Goal: Information Seeking & Learning: Check status

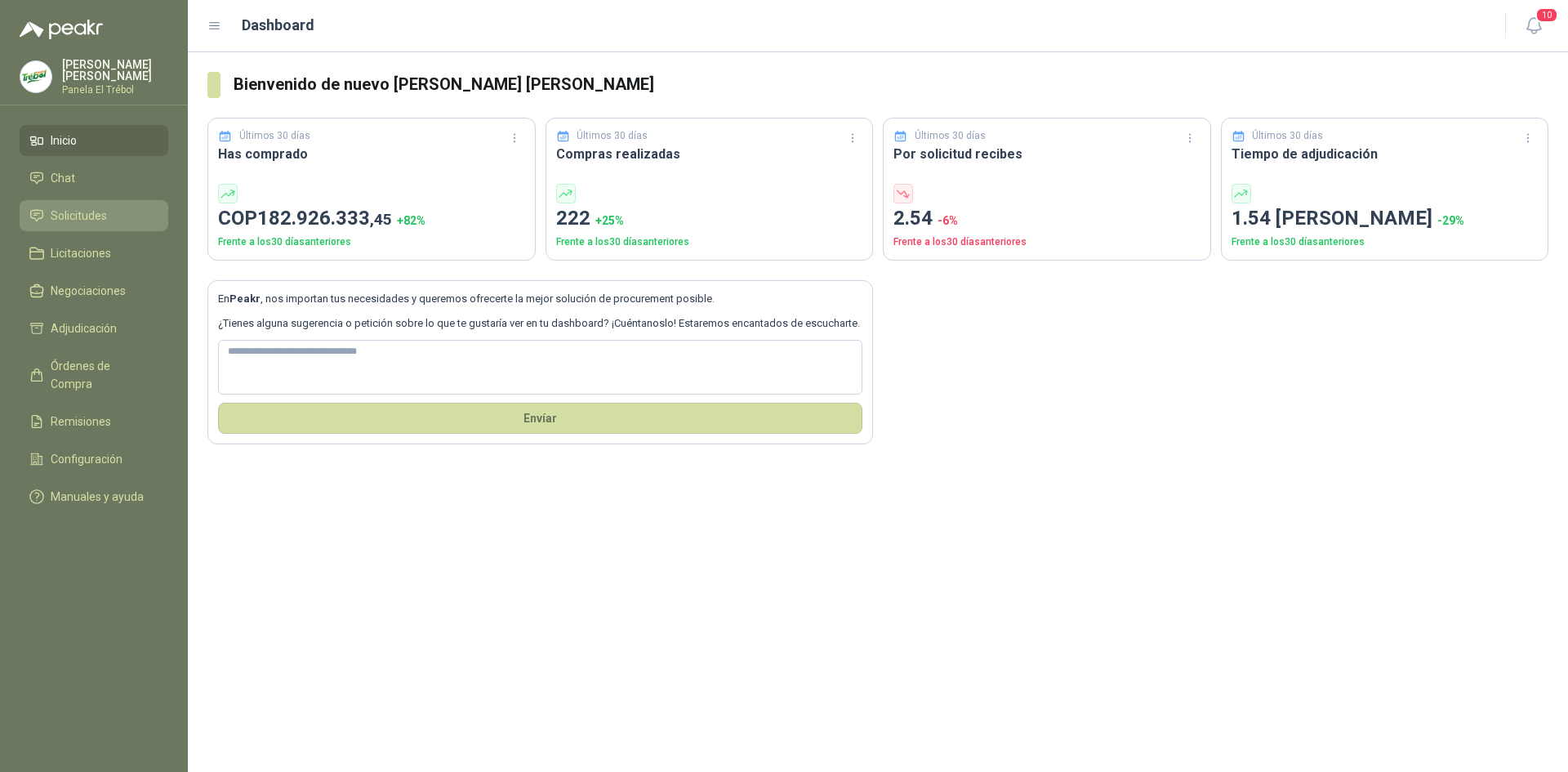
click at [58, 221] on span "Solicitudes" at bounding box center [79, 215] width 56 height 18
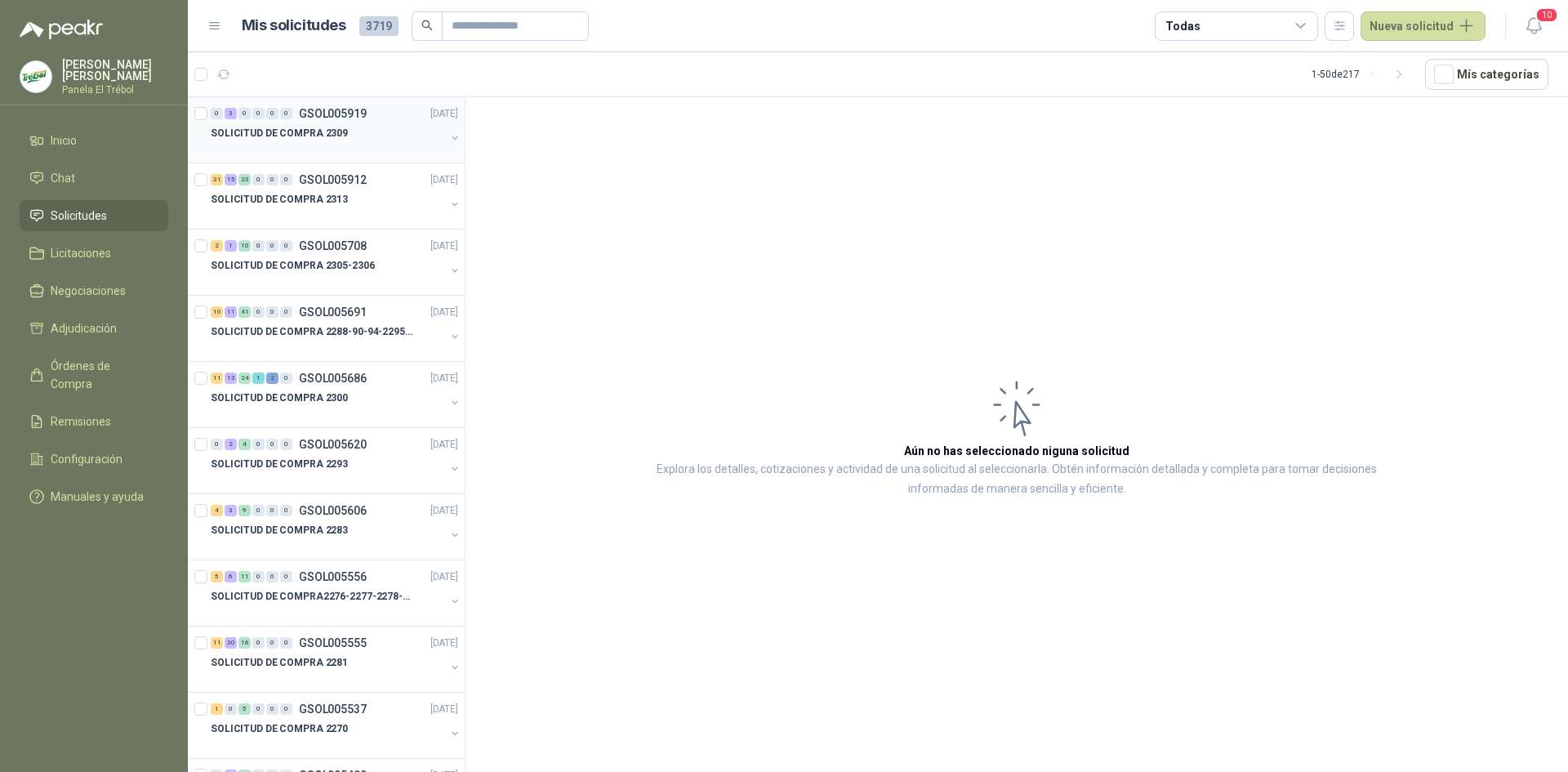
click at [432, 138] on div "SOLICITUD DE COMPRA 2309" at bounding box center [336, 139] width 251 height 33
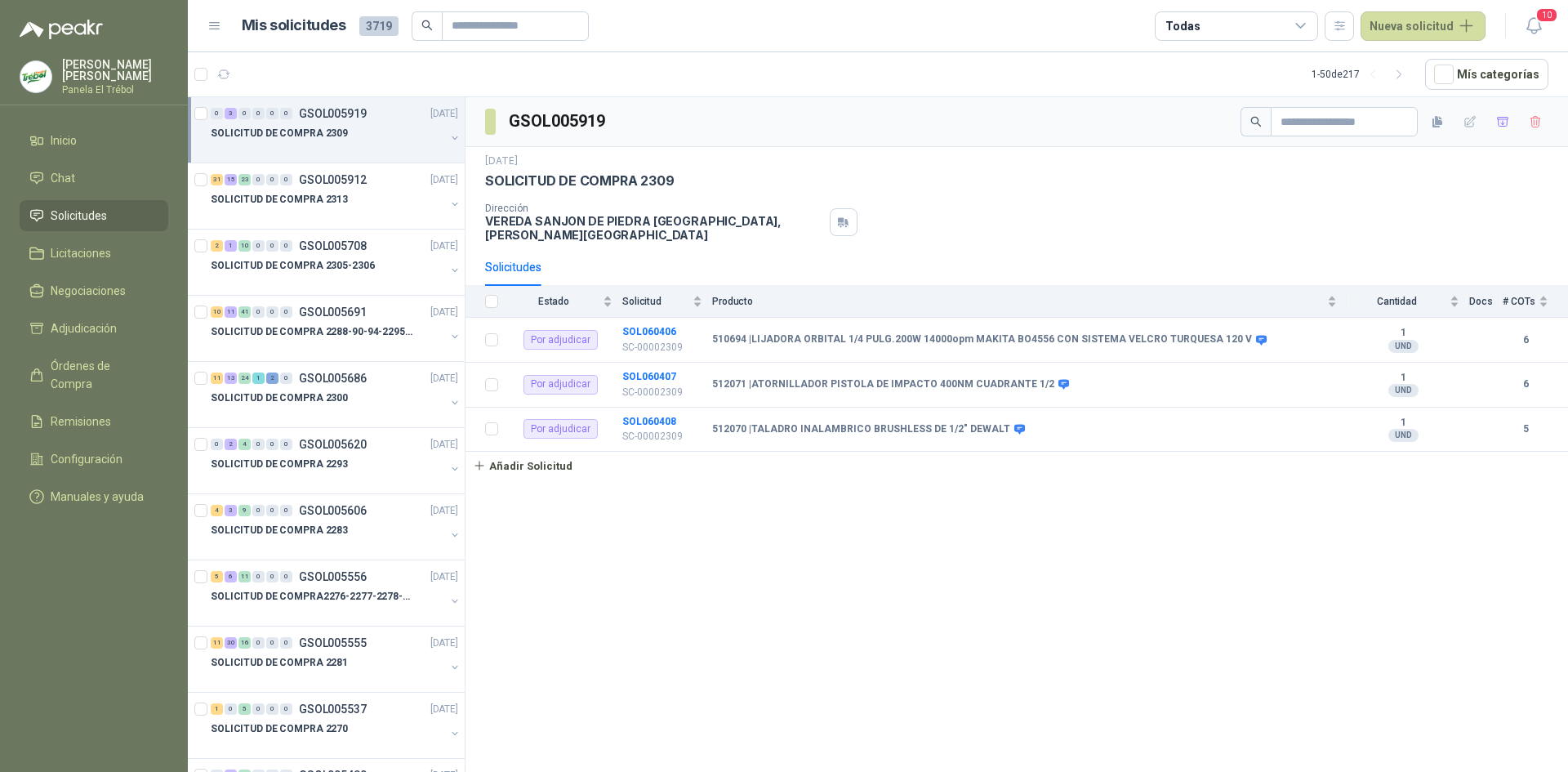
click at [449, 138] on button "button" at bounding box center [455, 138] width 13 height 13
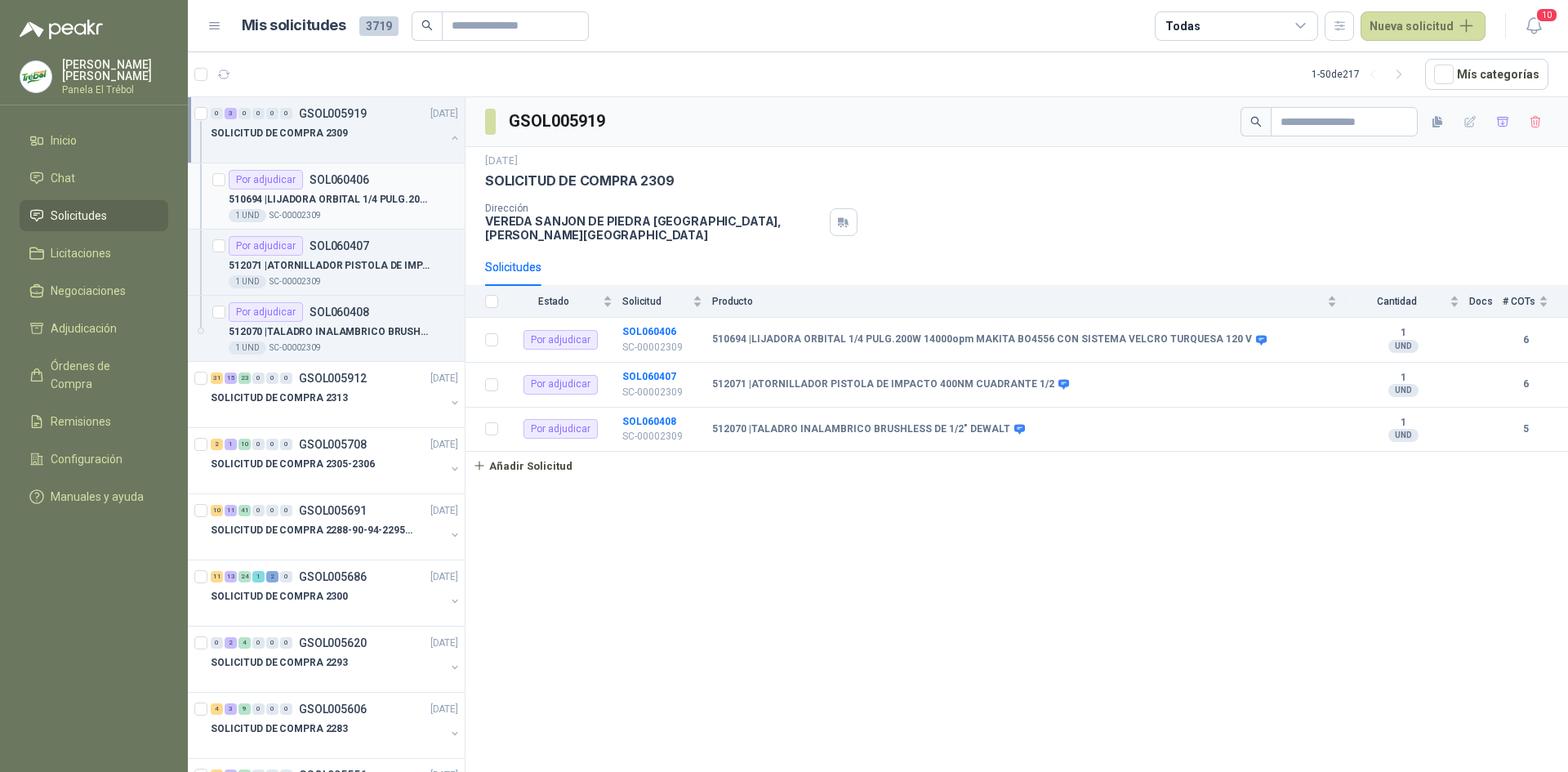
click at [356, 197] on p "510694 | LIJADORA ORBITAL 1/4 PULG.200W 14000opm MAKITA BO4556 CON SISTEMA VELC…" at bounding box center [330, 199] width 203 height 15
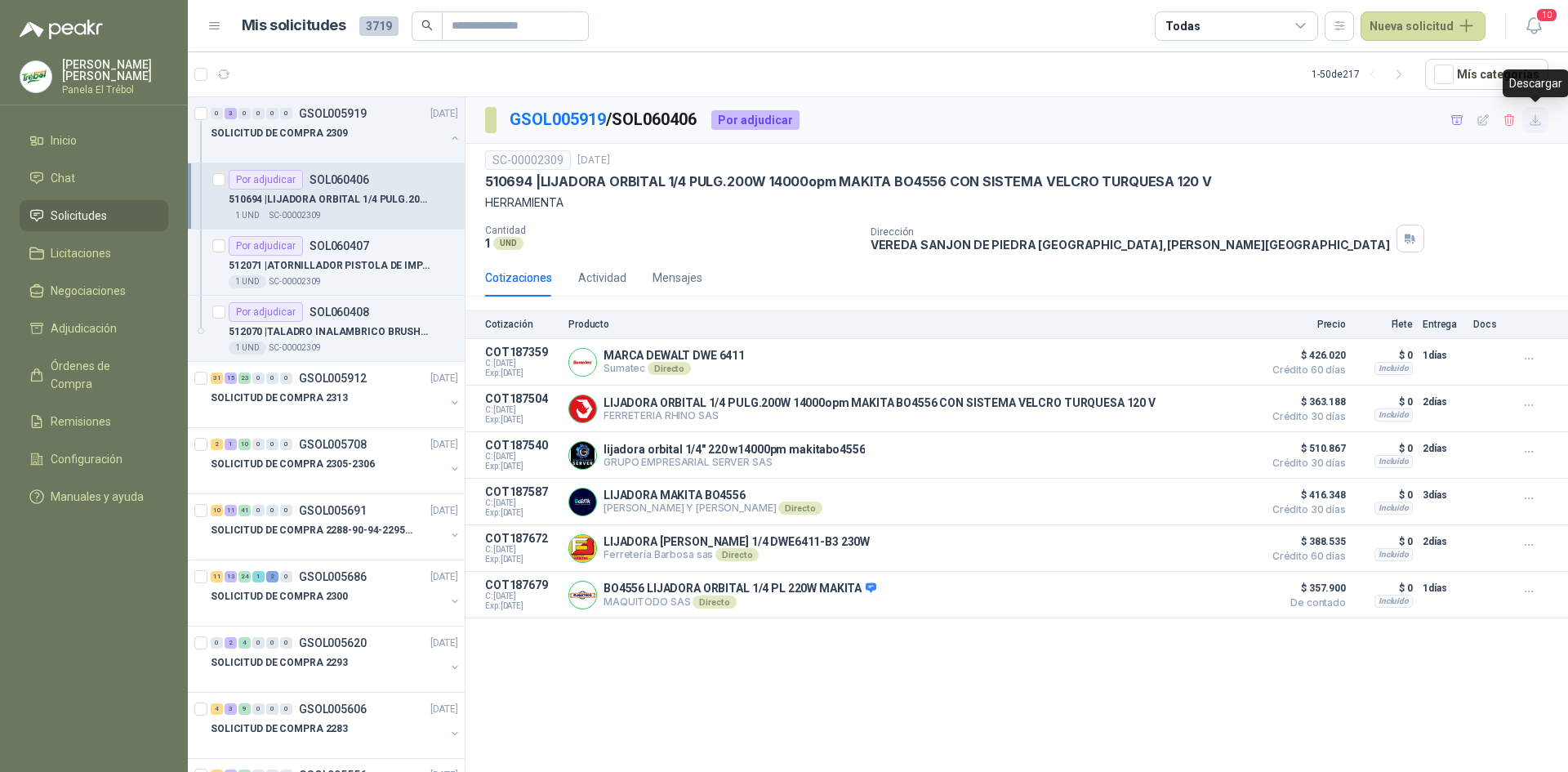
click at [1535, 116] on icon "button" at bounding box center [1536, 120] width 14 height 14
click at [336, 257] on div "512071 | ATORNILLADOR PISTOLA DE IMPACTO 400NM CUADRANTE 1/2" at bounding box center [343, 265] width 230 height 20
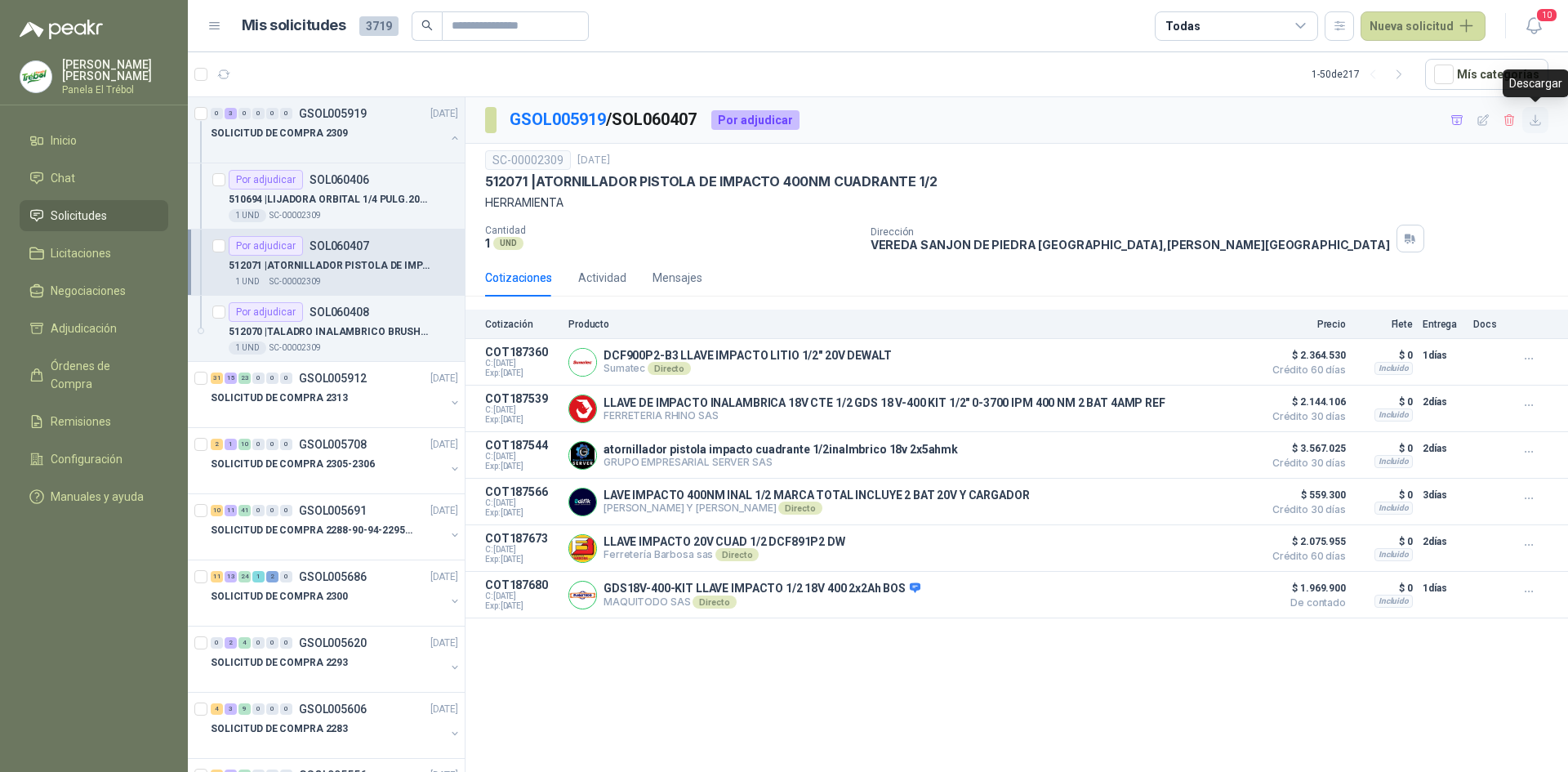
click at [1537, 121] on icon "button" at bounding box center [1535, 119] width 9 height 9
click at [325, 338] on p "512070 | TALADRO INALAMBRICO BRUSHLESS DE 1/2" DEWALT" at bounding box center [330, 332] width 203 height 15
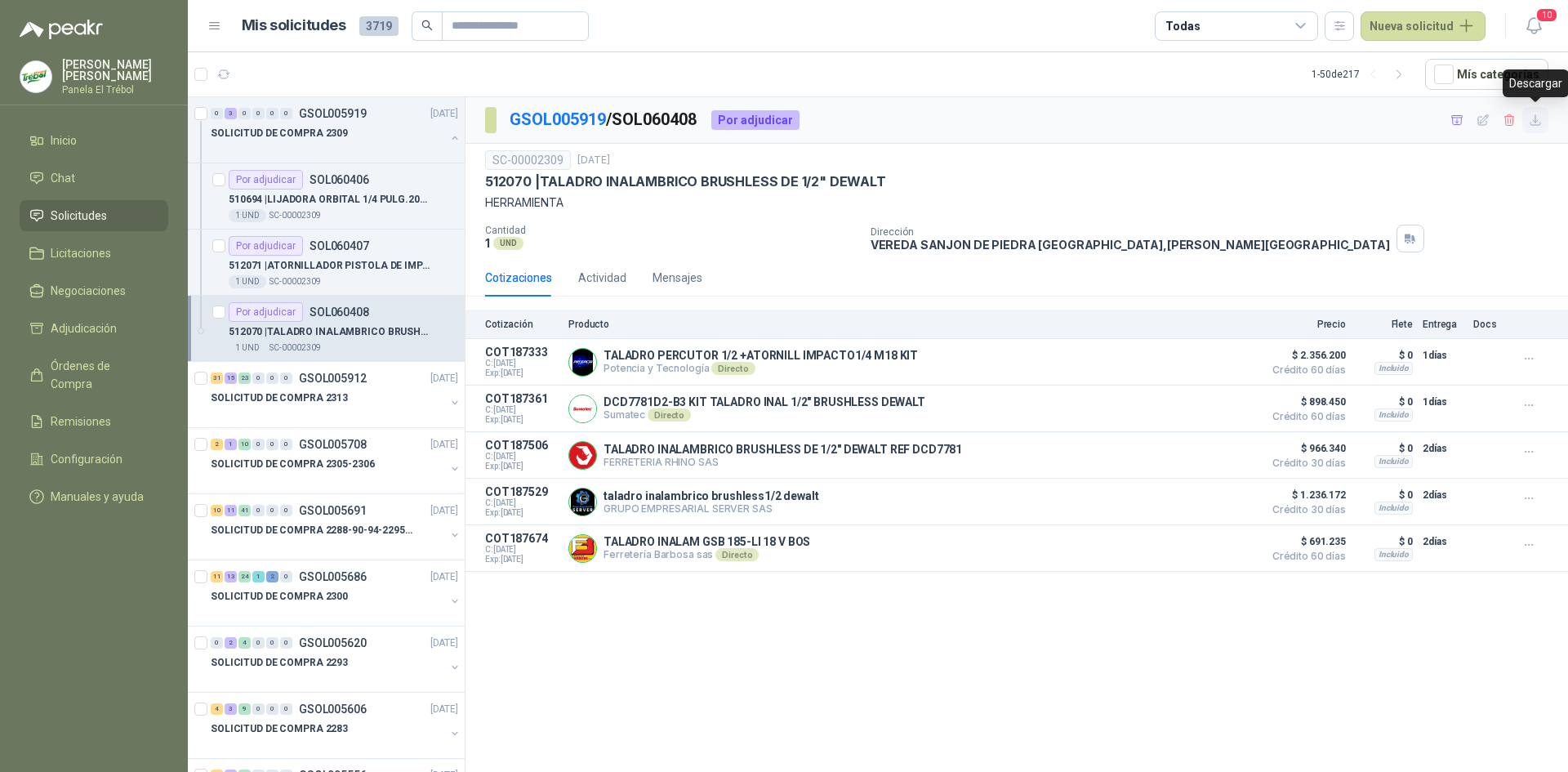
click at [1538, 118] on icon "button" at bounding box center [1536, 120] width 14 height 14
